Goal: Task Accomplishment & Management: Use online tool/utility

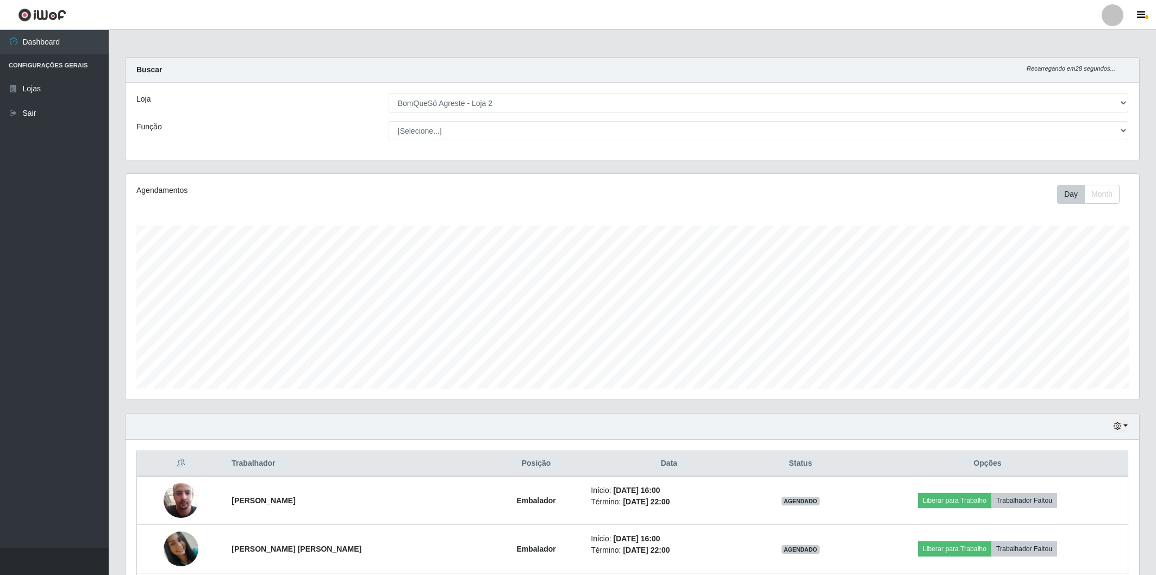
select select "214"
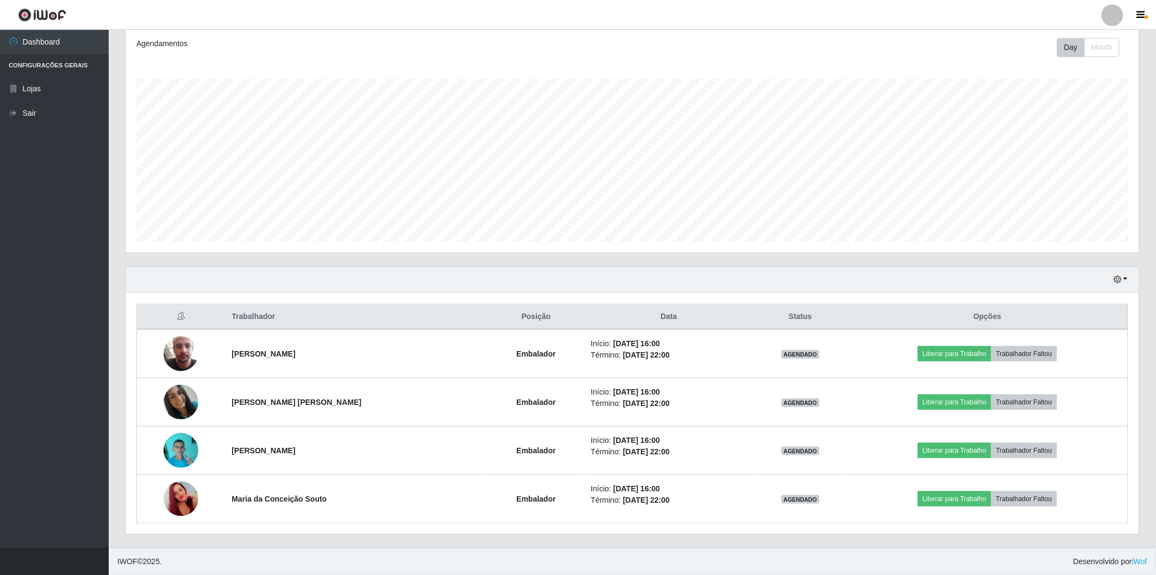
scroll to position [225, 1014]
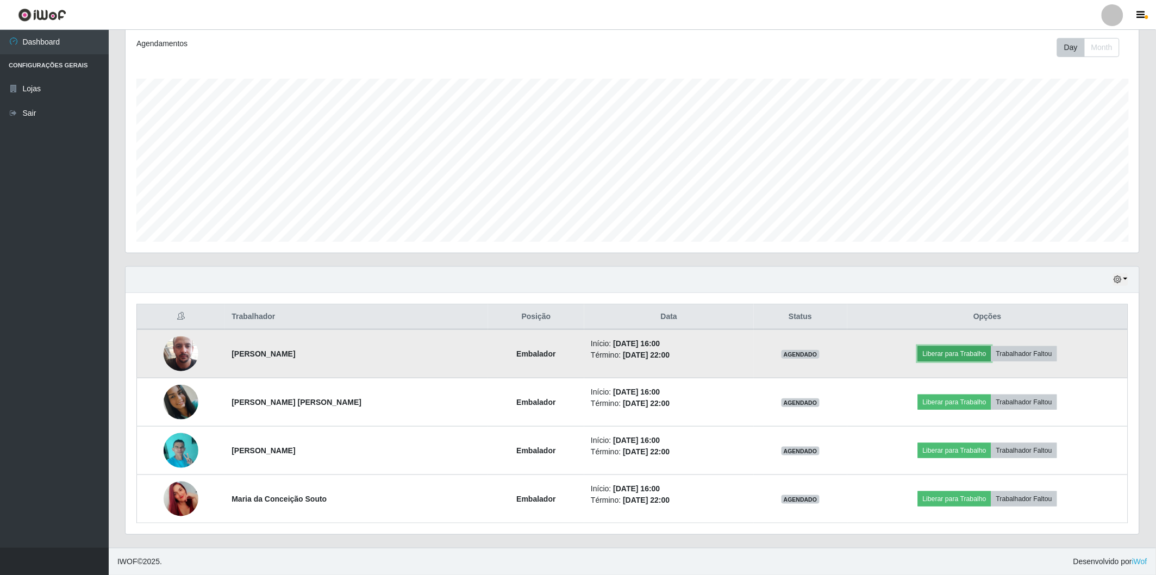
click at [918, 350] on button "Liberar para Trabalho" at bounding box center [954, 353] width 73 height 15
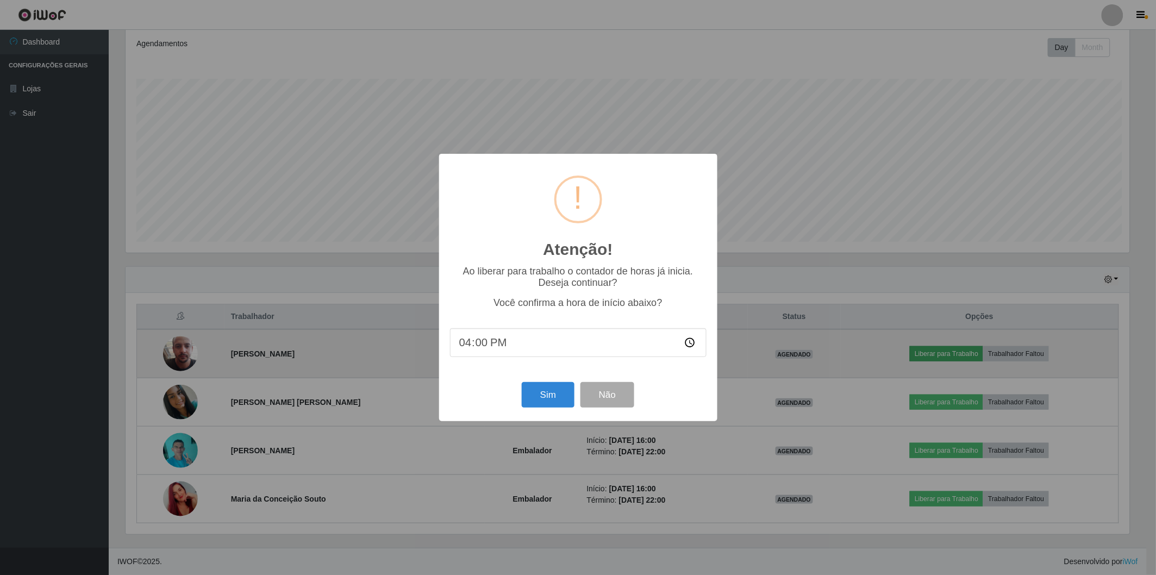
scroll to position [225, 1007]
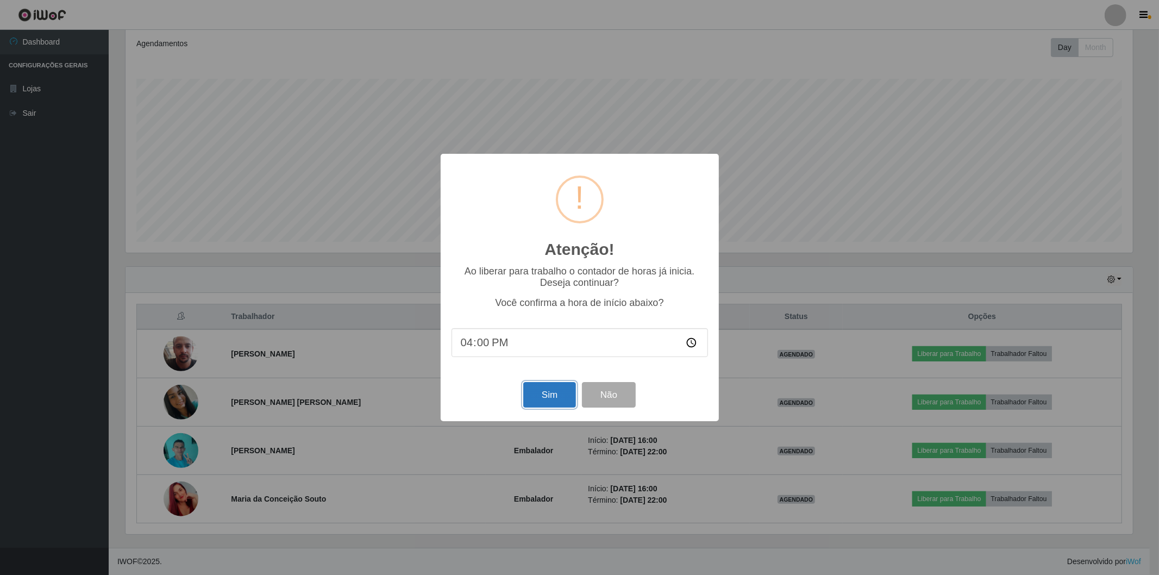
click at [542, 395] on button "Sim" at bounding box center [549, 395] width 53 height 26
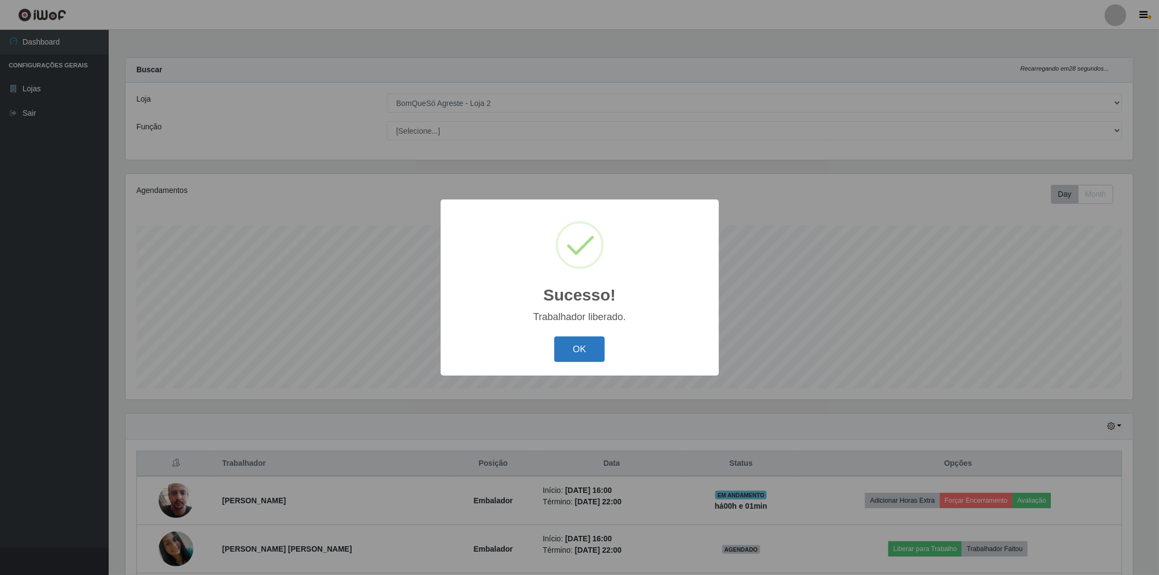
click at [582, 348] on button "OK" at bounding box center [579, 349] width 51 height 26
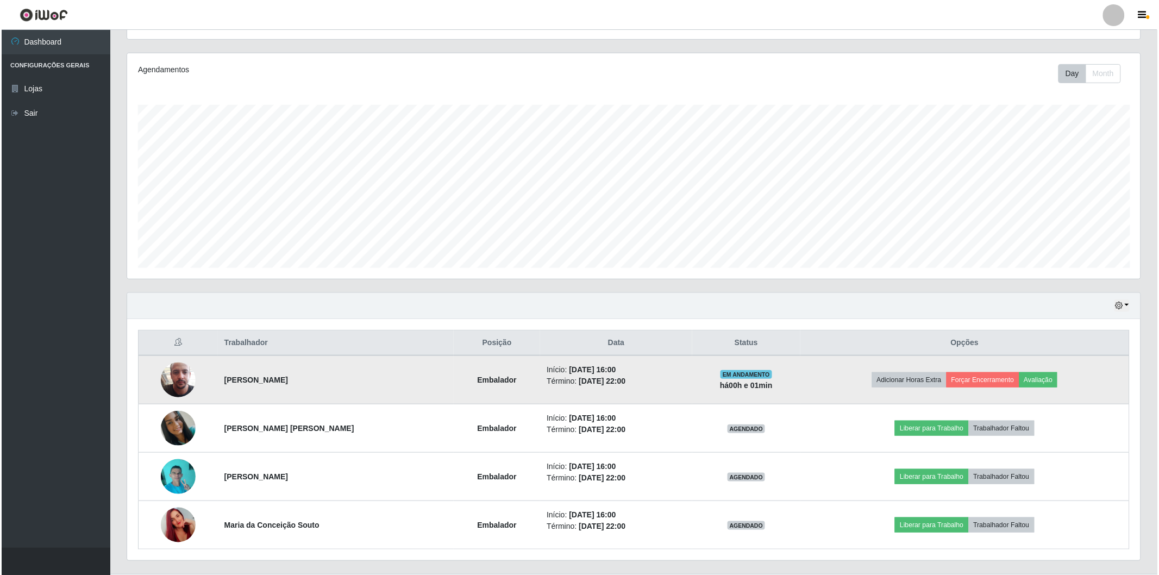
scroll to position [147, 0]
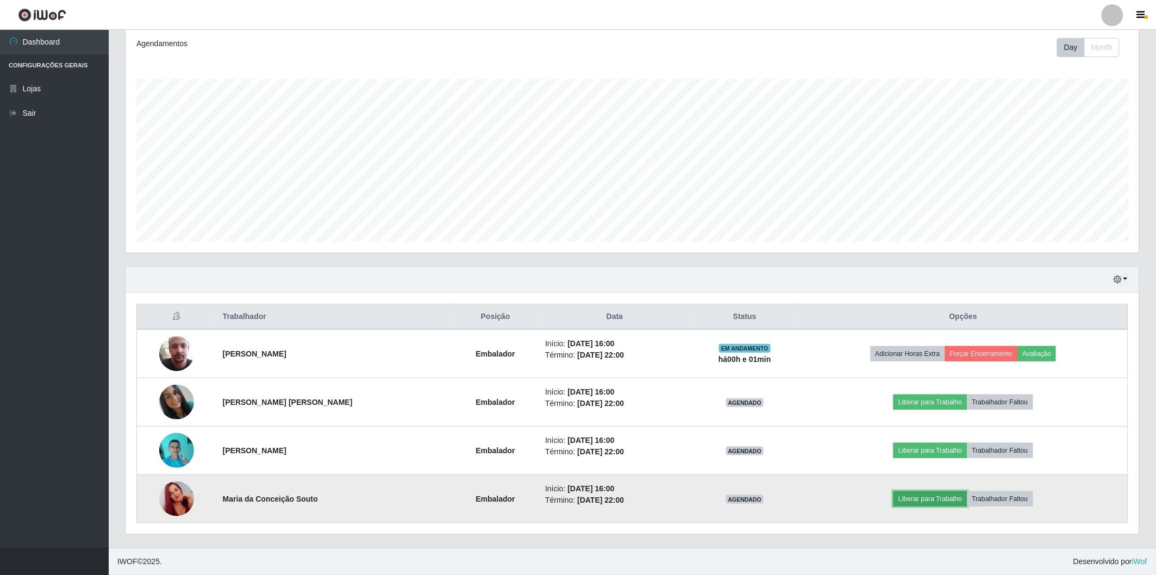
click at [944, 497] on button "Liberar para Trabalho" at bounding box center [930, 498] width 73 height 15
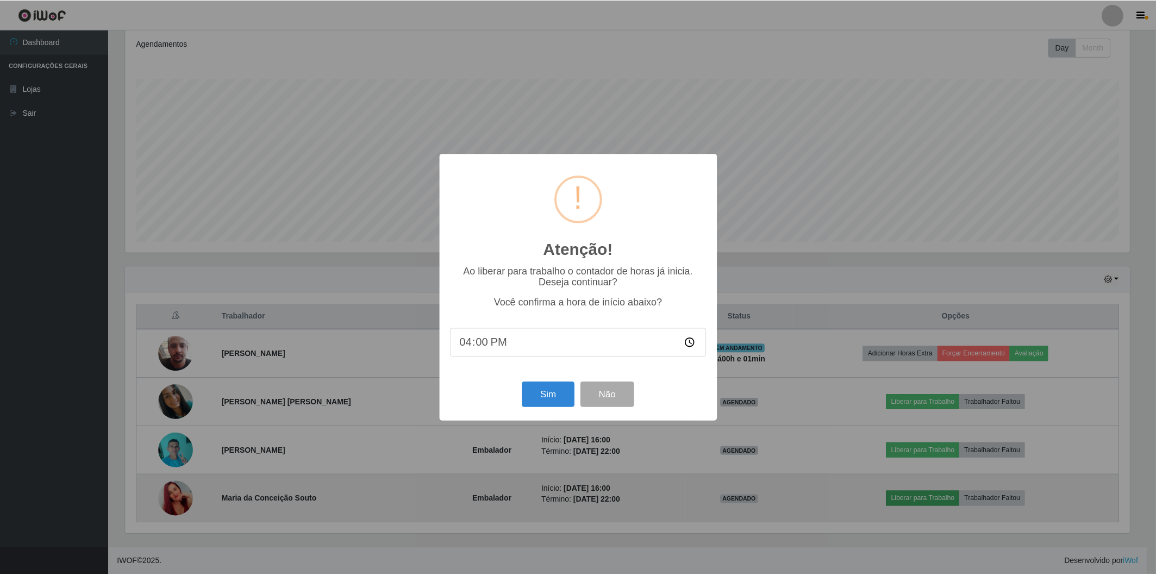
scroll to position [225, 1007]
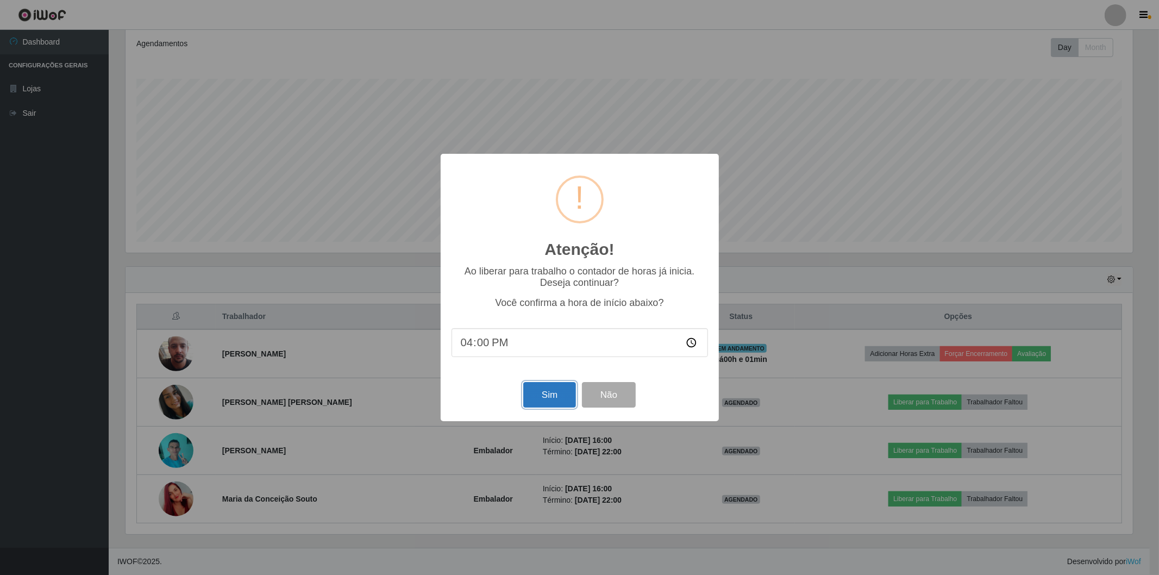
click at [549, 394] on button "Sim" at bounding box center [549, 395] width 53 height 26
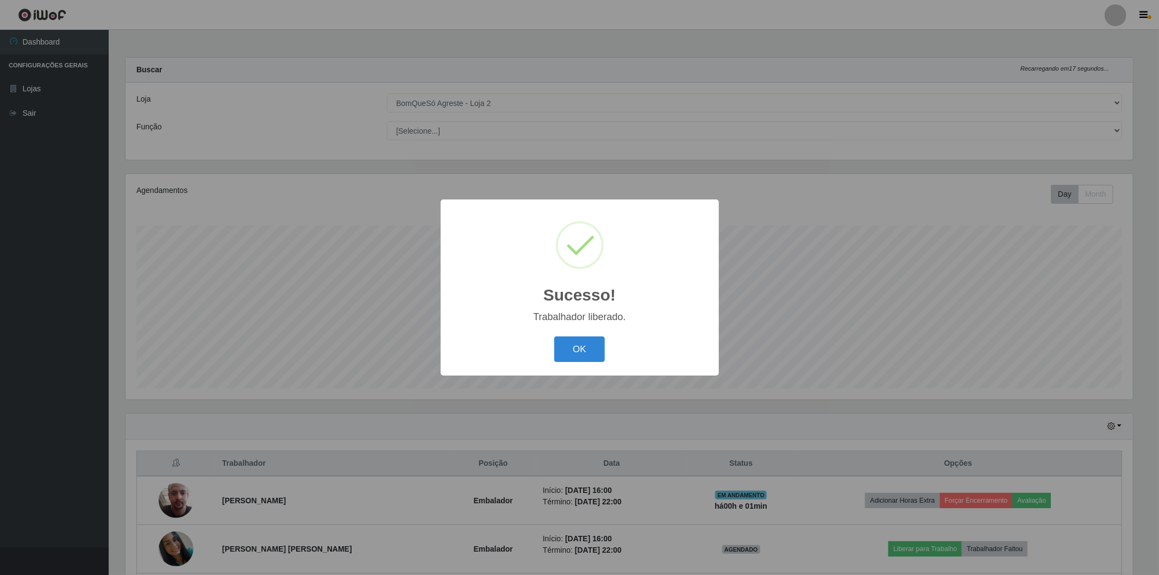
click at [602, 334] on div "OK Cancel" at bounding box center [580, 349] width 257 height 31
click at [592, 343] on button "OK" at bounding box center [579, 349] width 51 height 26
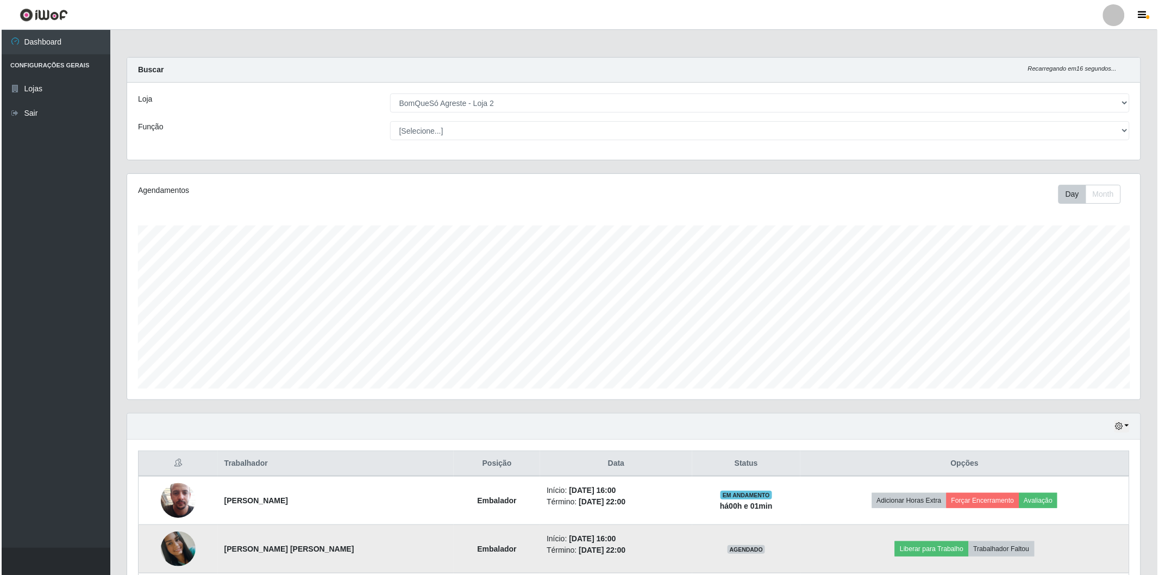
scroll to position [121, 0]
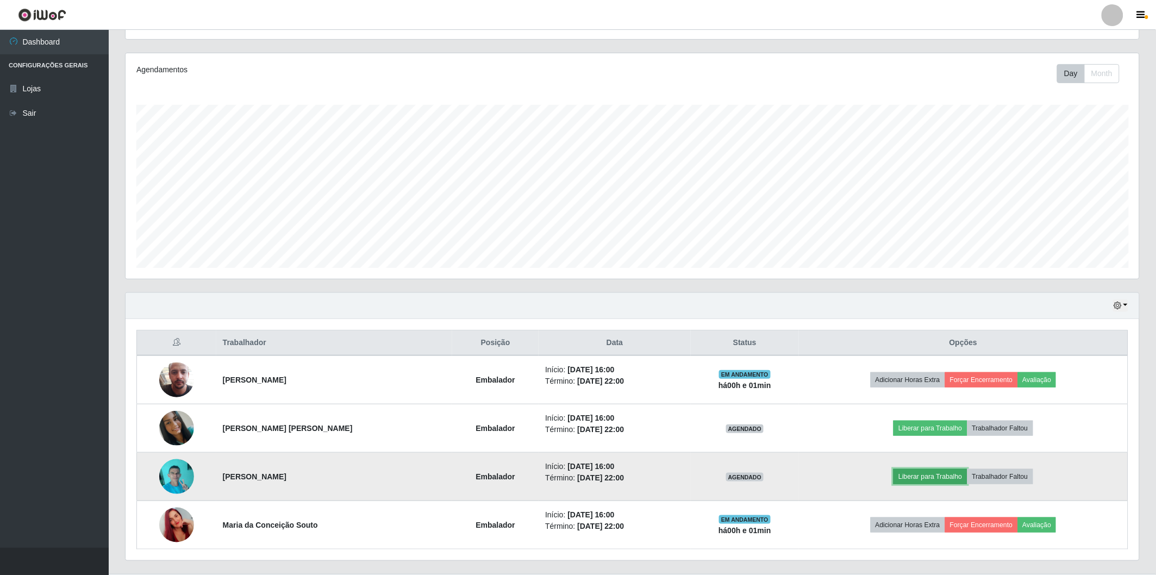
click at [910, 480] on button "Liberar para Trabalho" at bounding box center [930, 476] width 73 height 15
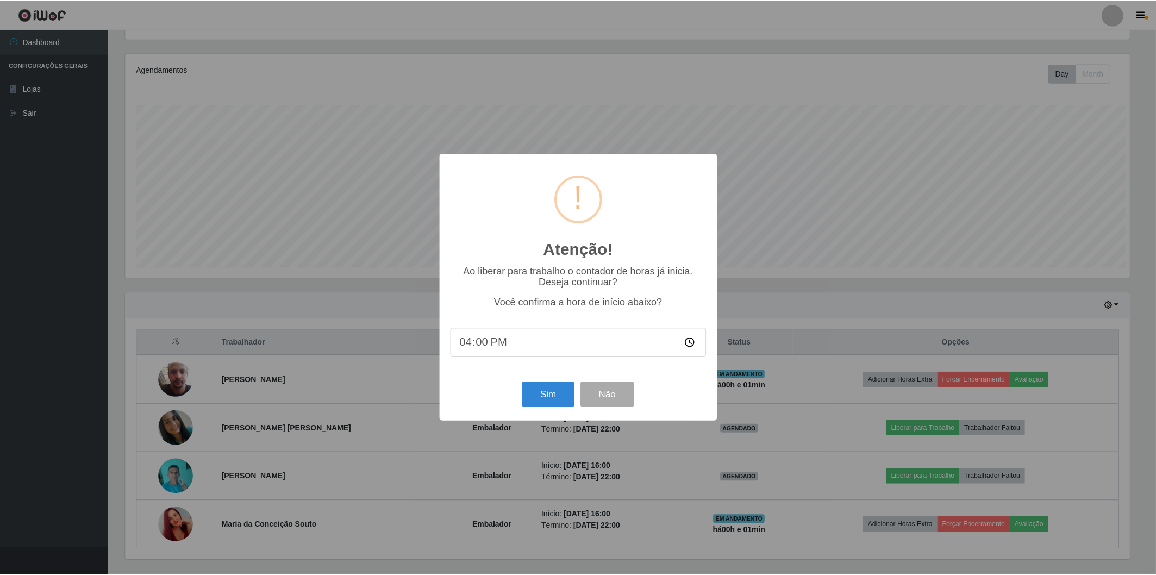
scroll to position [225, 1007]
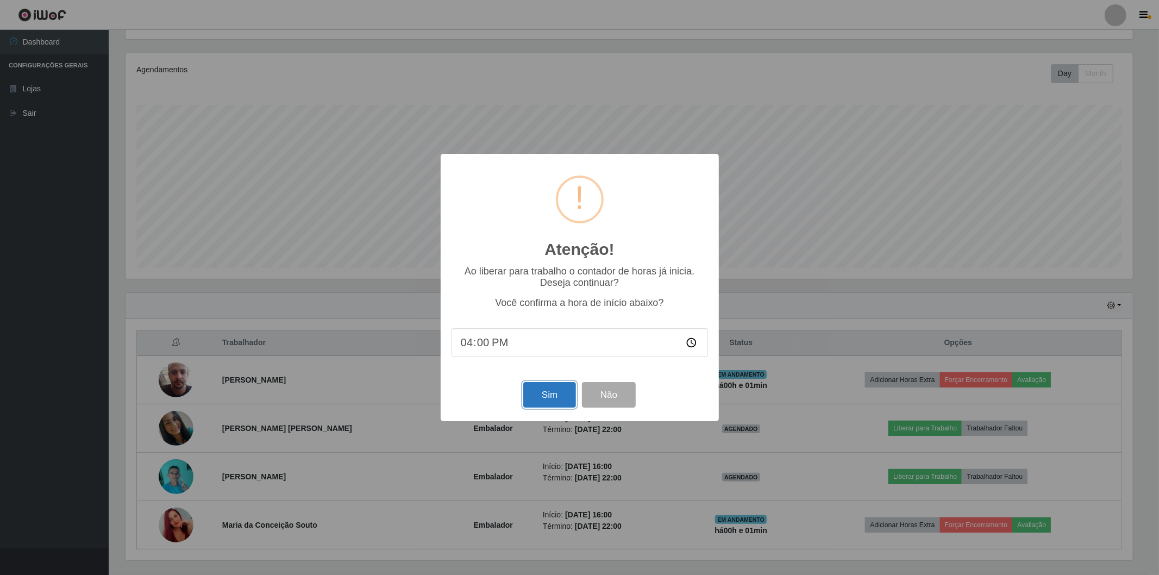
click at [533, 400] on button "Sim" at bounding box center [549, 395] width 53 height 26
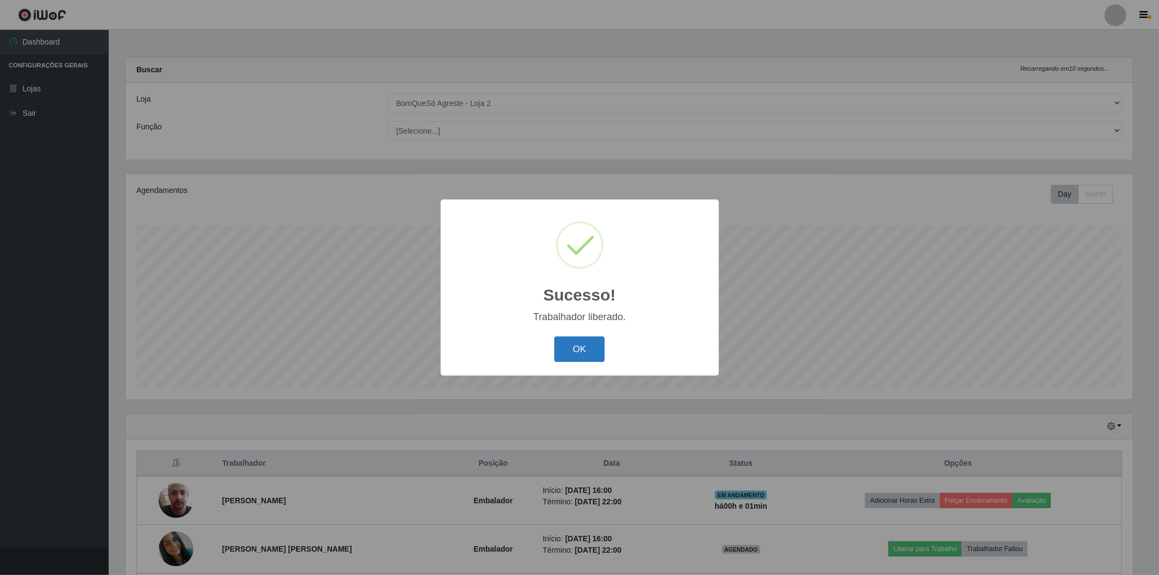
click at [571, 354] on button "OK" at bounding box center [579, 349] width 51 height 26
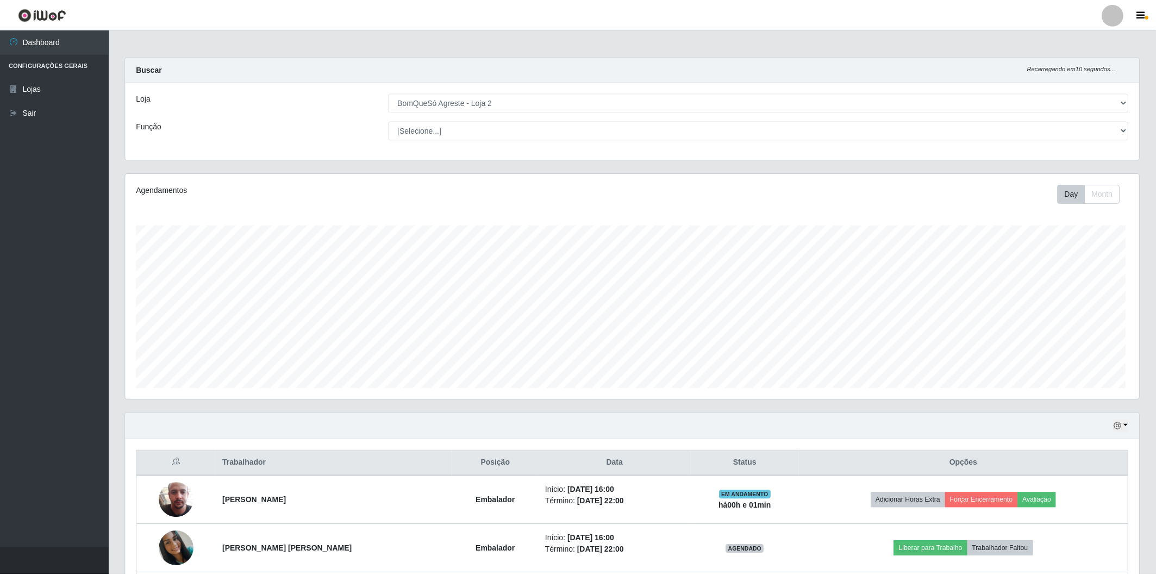
scroll to position [0, 0]
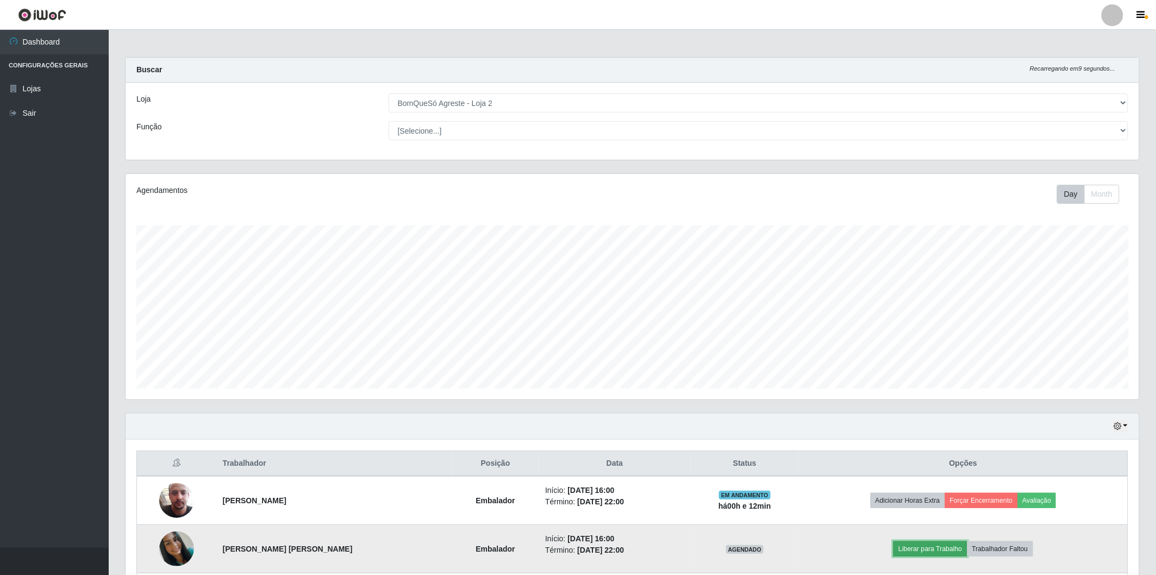
click at [935, 545] on button "Liberar para Trabalho" at bounding box center [930, 548] width 73 height 15
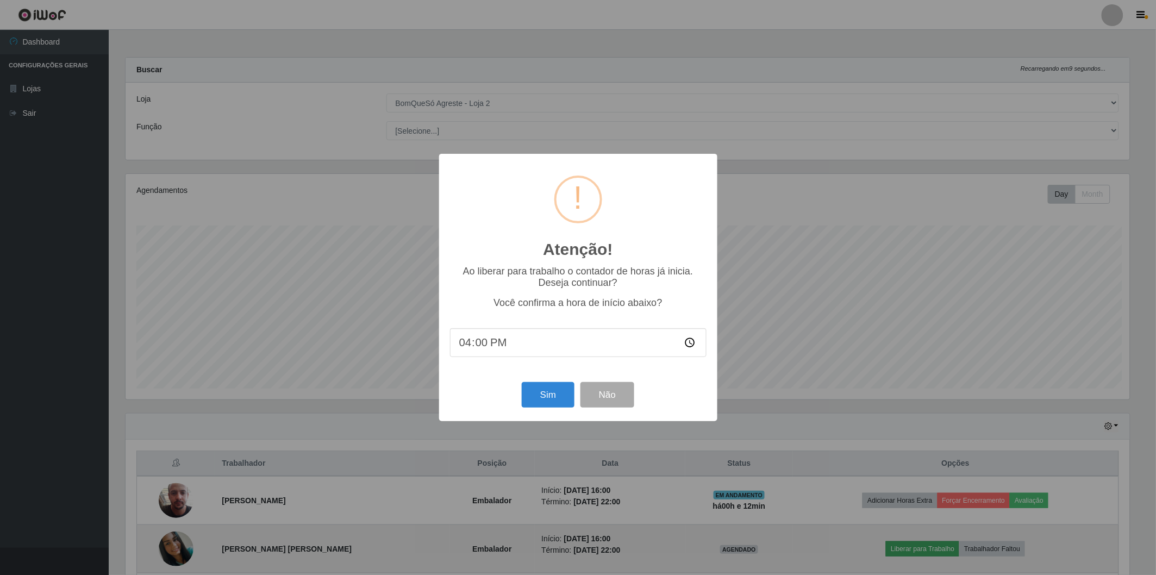
scroll to position [225, 1007]
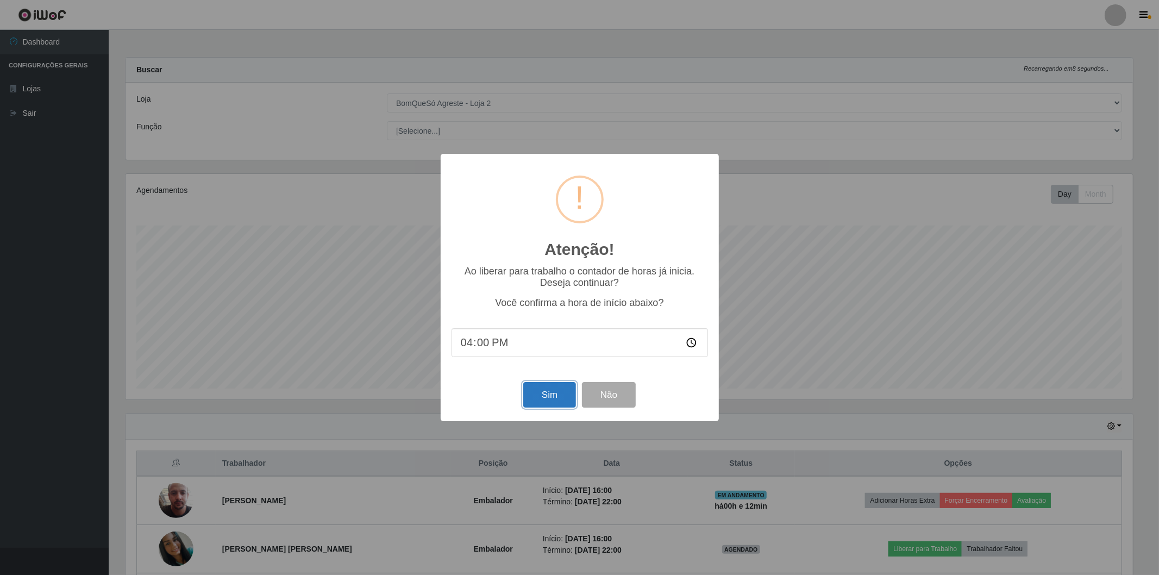
click at [557, 393] on button "Sim" at bounding box center [549, 395] width 53 height 26
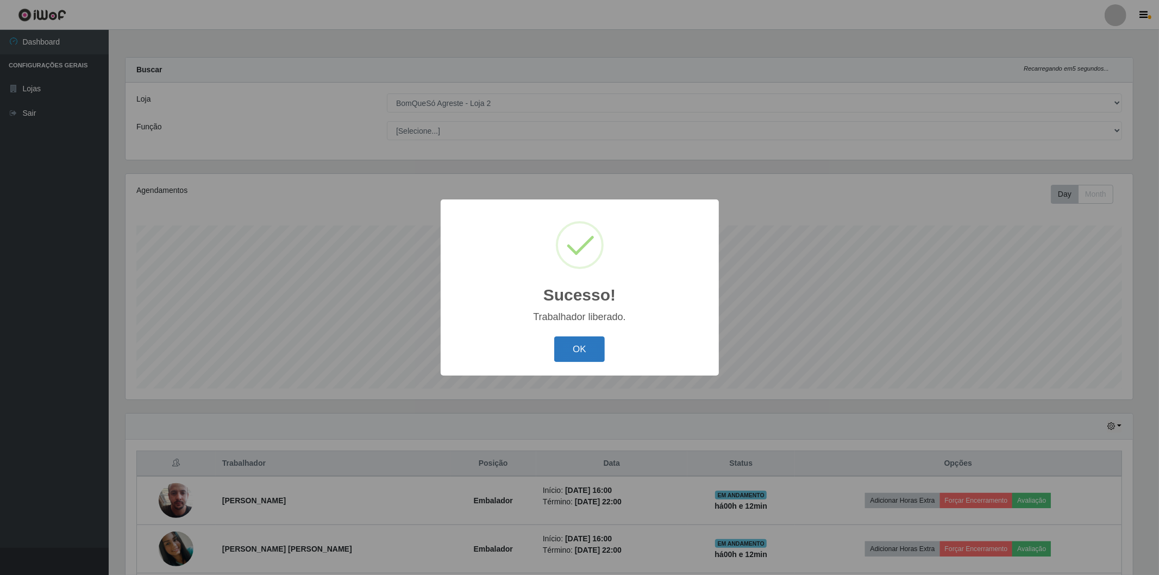
click at [566, 352] on button "OK" at bounding box center [579, 349] width 51 height 26
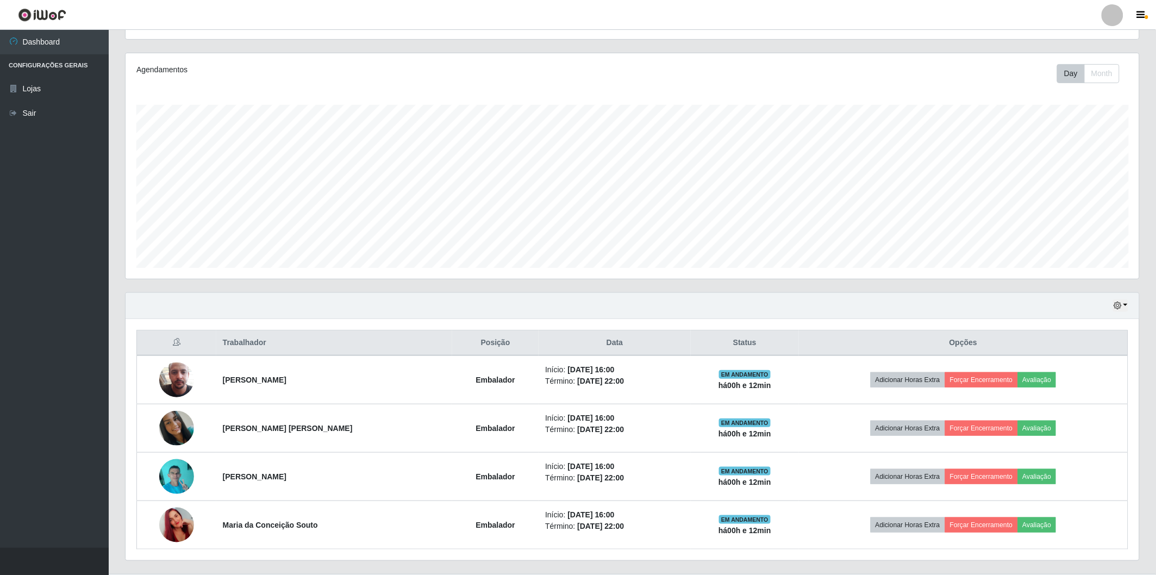
scroll to position [147, 0]
